Goal: Transaction & Acquisition: Download file/media

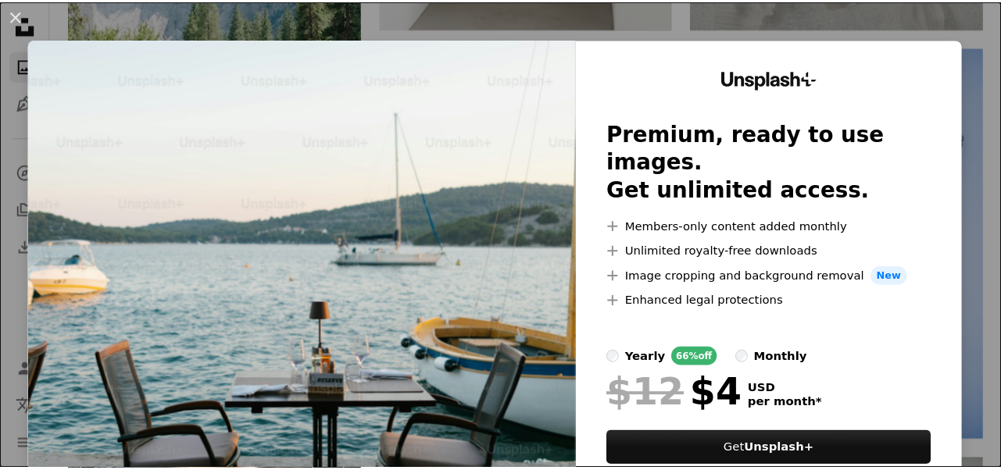
scroll to position [1266, 0]
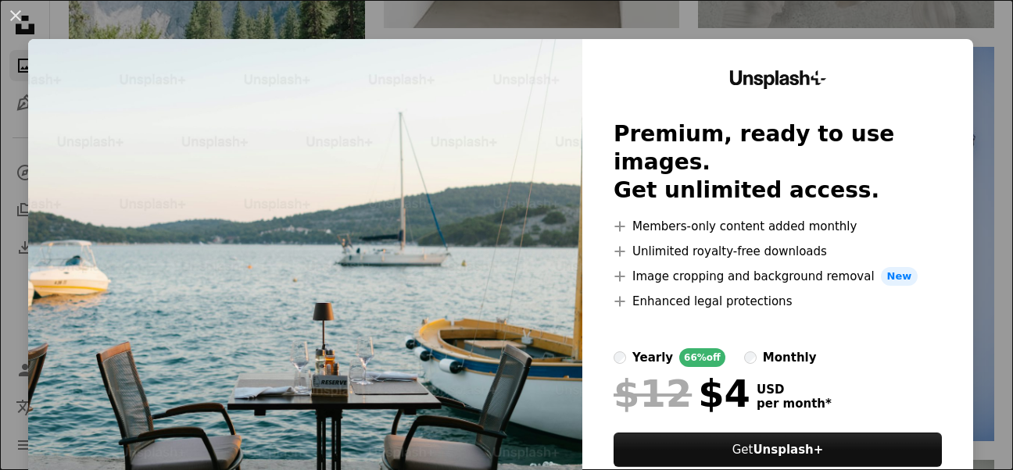
click at [491, 186] on img at bounding box center [305, 287] width 554 height 497
click at [15, 20] on button "An X shape" at bounding box center [15, 15] width 19 height 19
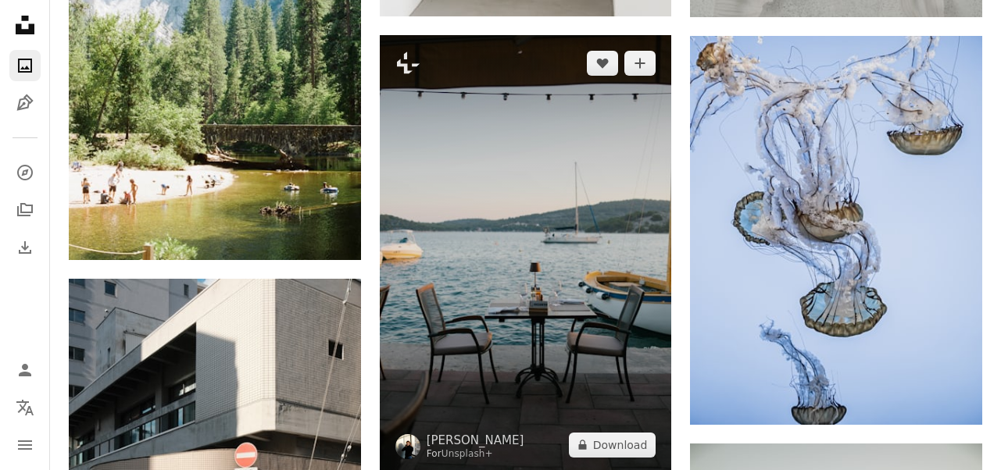
click at [452, 293] on img at bounding box center [526, 254] width 292 height 438
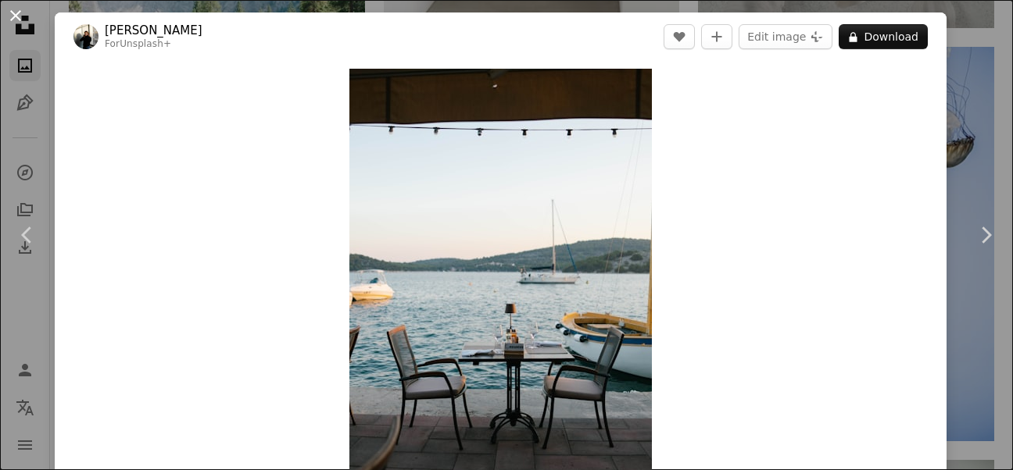
click at [17, 18] on button "An X shape" at bounding box center [15, 15] width 19 height 19
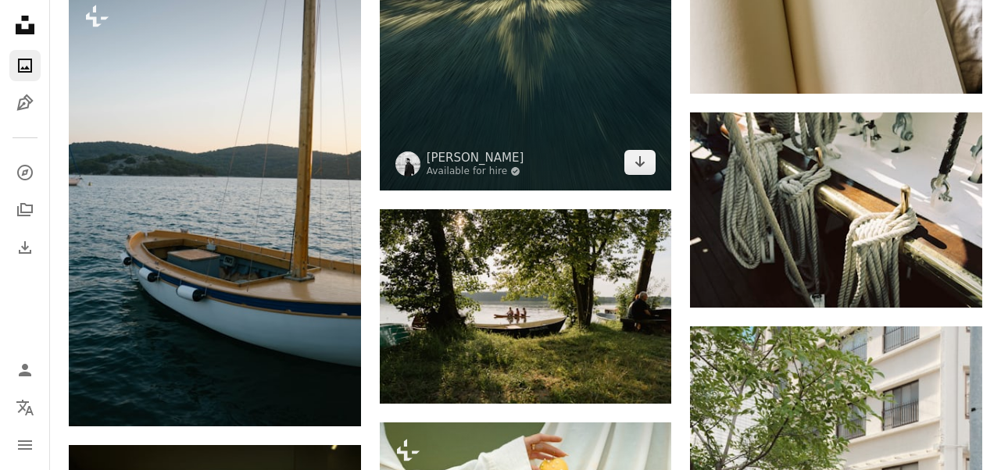
scroll to position [3516, 0]
